Goal: Obtain resource: Download file/media

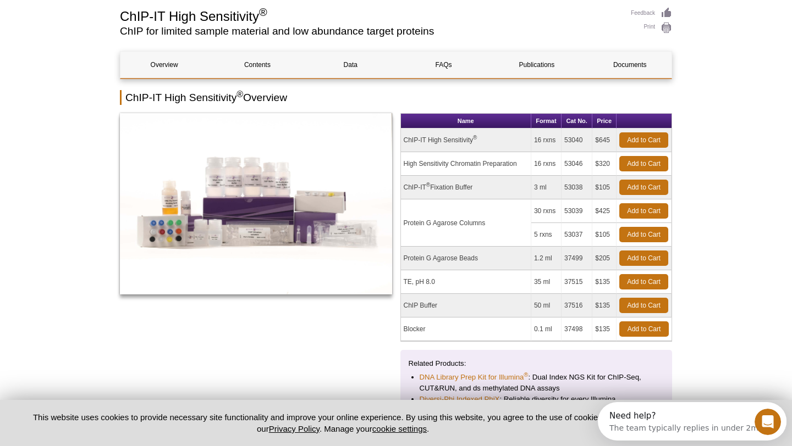
scroll to position [85, 0]
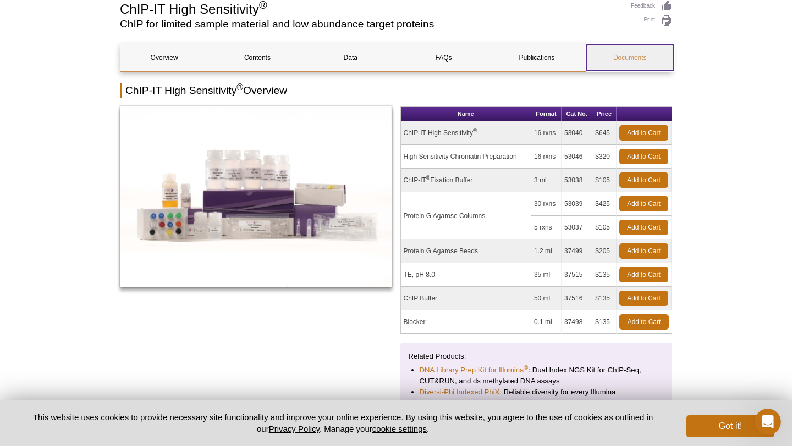
click at [630, 57] on link "Documents" at bounding box center [629, 58] width 87 height 26
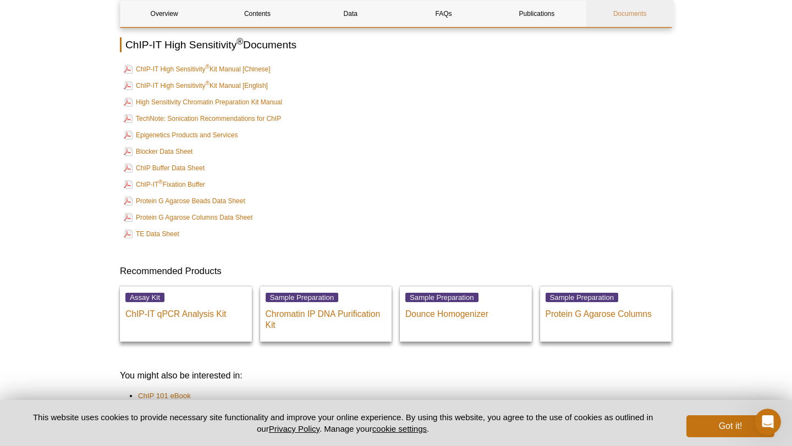
scroll to position [3311, 0]
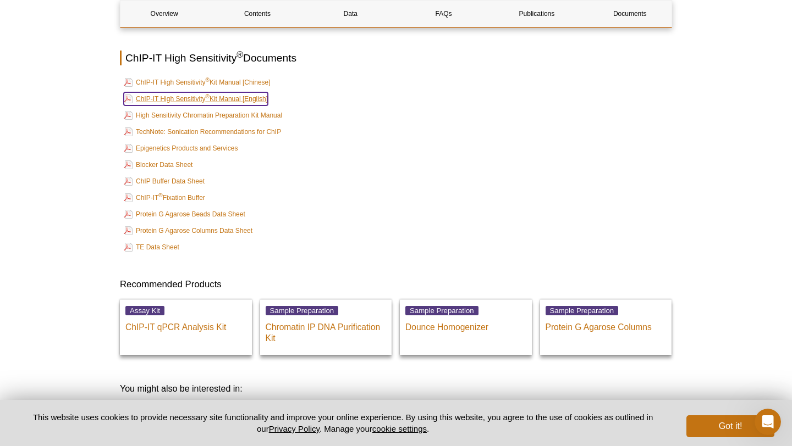
click at [226, 92] on link "ChIP-IT High Sensitivity ® Kit Manual [English]" at bounding box center [196, 98] width 144 height 13
click at [379, 223] on td "Protein G Agarose Columns Data Sheet" at bounding box center [396, 230] width 550 height 15
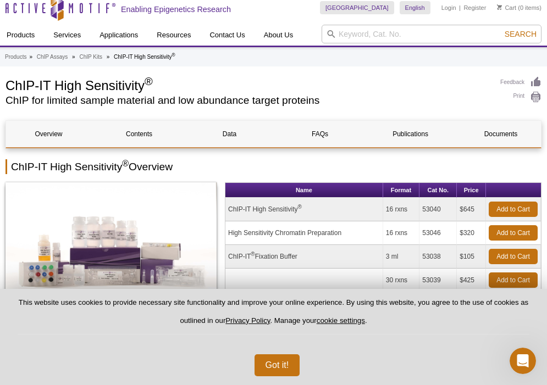
scroll to position [0, 0]
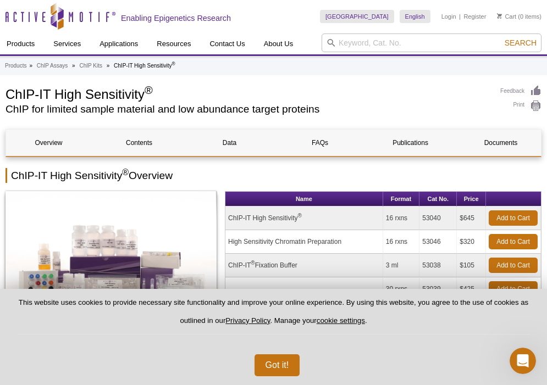
scroll to position [85, 0]
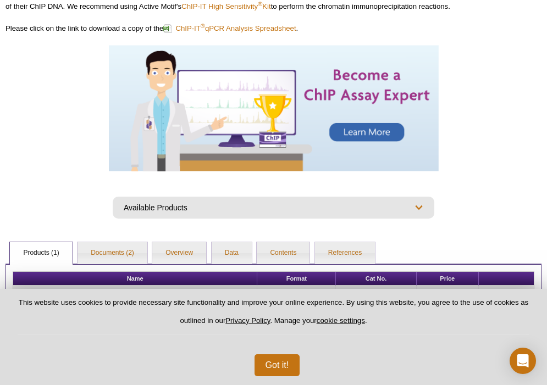
scroll to position [250, 0]
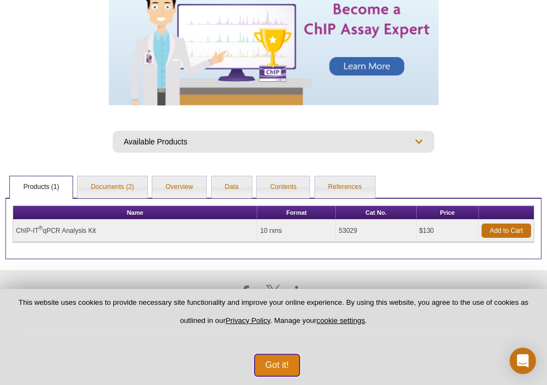
click at [277, 364] on button "Got it!" at bounding box center [278, 366] width 46 height 22
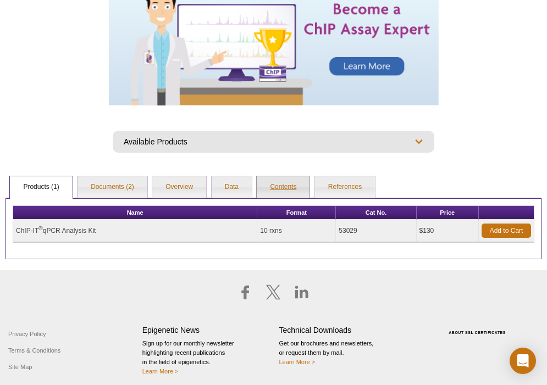
click at [286, 190] on link "Contents" at bounding box center [283, 187] width 53 height 22
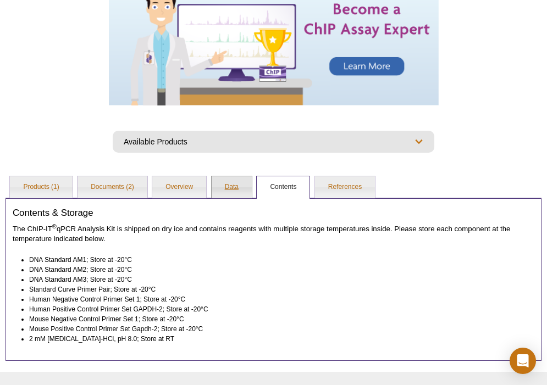
click at [240, 185] on link "Data" at bounding box center [232, 187] width 40 height 22
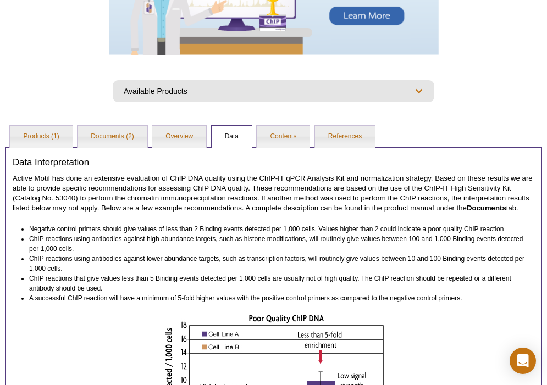
scroll to position [308, 0]
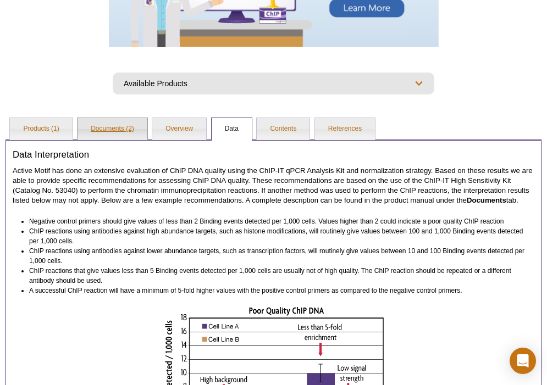
click at [117, 130] on link "Documents (2)" at bounding box center [113, 129] width 70 height 22
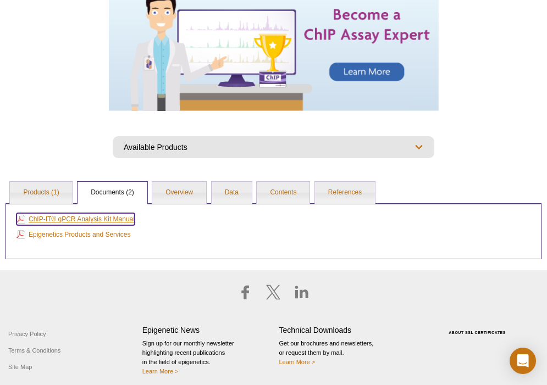
click at [107, 220] on link "ChIP-IT® qPCR Analysis Kit Manual" at bounding box center [75, 219] width 118 height 12
